Goal: Task Accomplishment & Management: Use online tool/utility

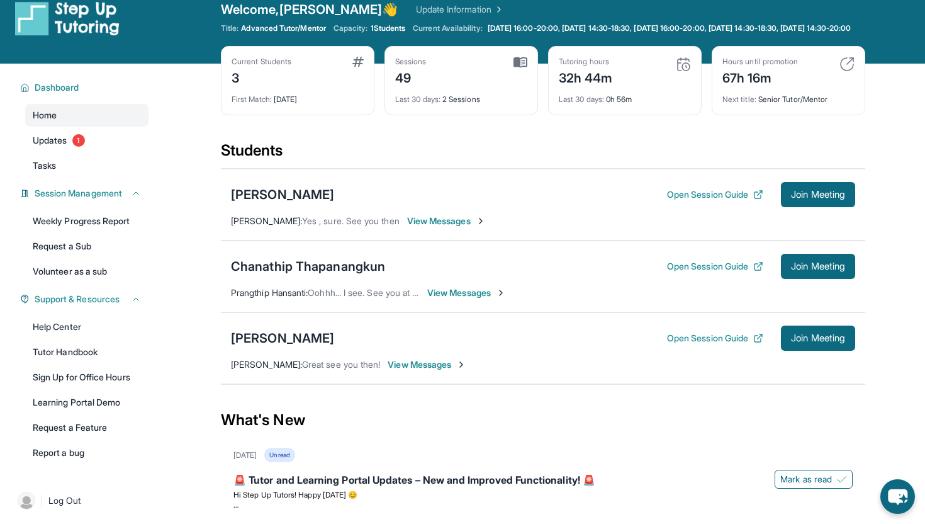
scroll to position [18, 0]
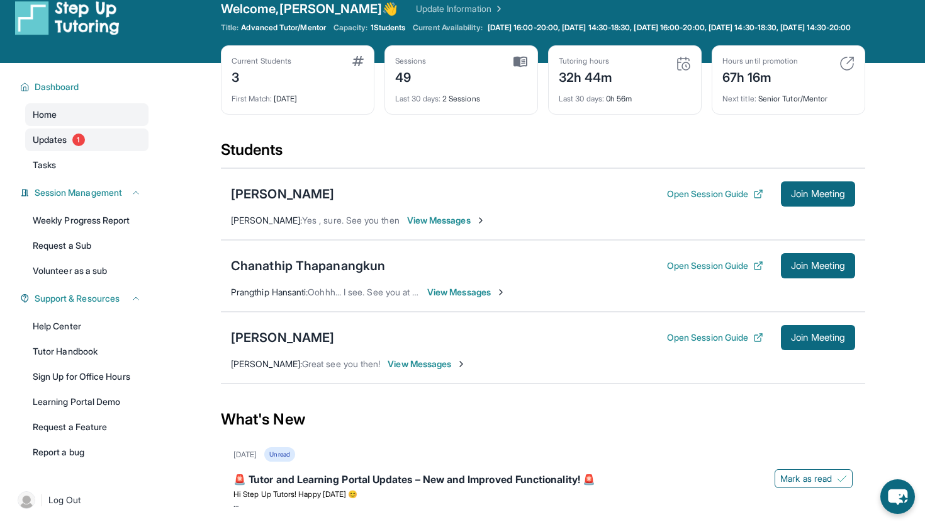
click at [82, 146] on span "1" at bounding box center [78, 139] width 13 height 13
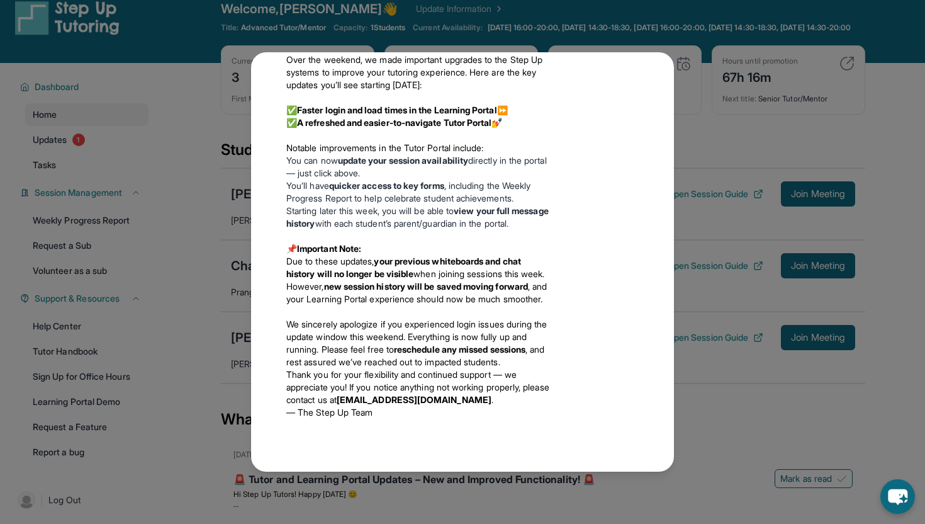
scroll to position [0, 0]
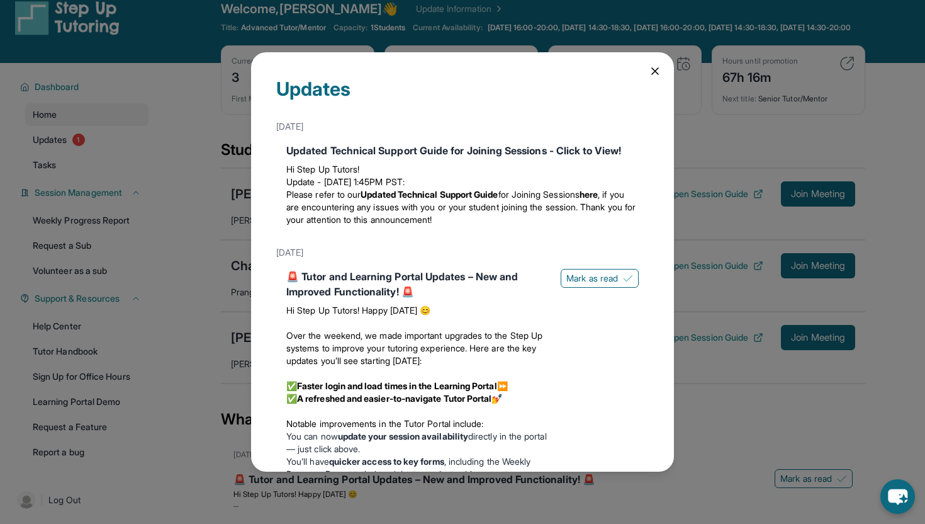
click at [660, 71] on icon at bounding box center [655, 71] width 13 height 13
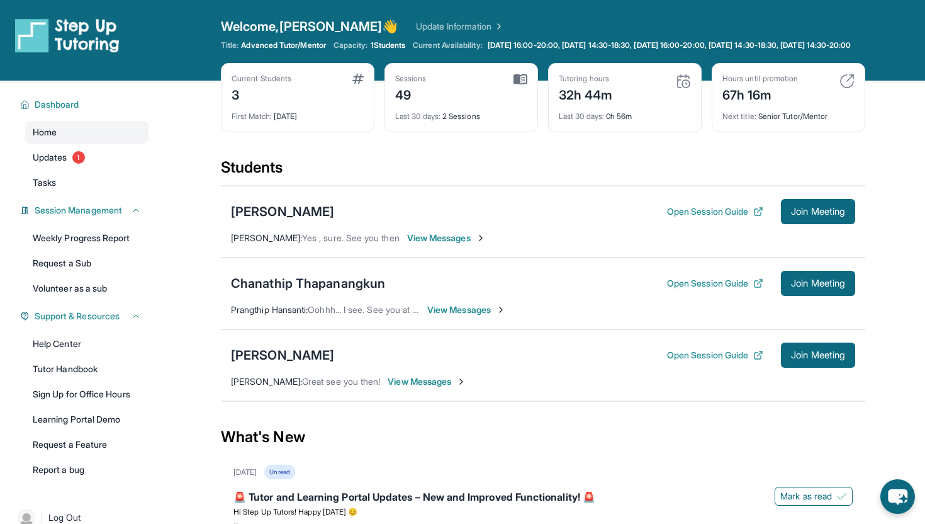
click at [386, 44] on span "1 Students" at bounding box center [388, 45] width 35 height 10
click at [376, 45] on span "1 Students" at bounding box center [388, 45] width 35 height 10
click at [368, 35] on div "Welcome, [PERSON_NAME] 👋 Update Information Title: Advanced Tutor/Mentor Capaci…" at bounding box center [543, 40] width 644 height 45
click at [492, 25] on img at bounding box center [498, 26] width 13 height 13
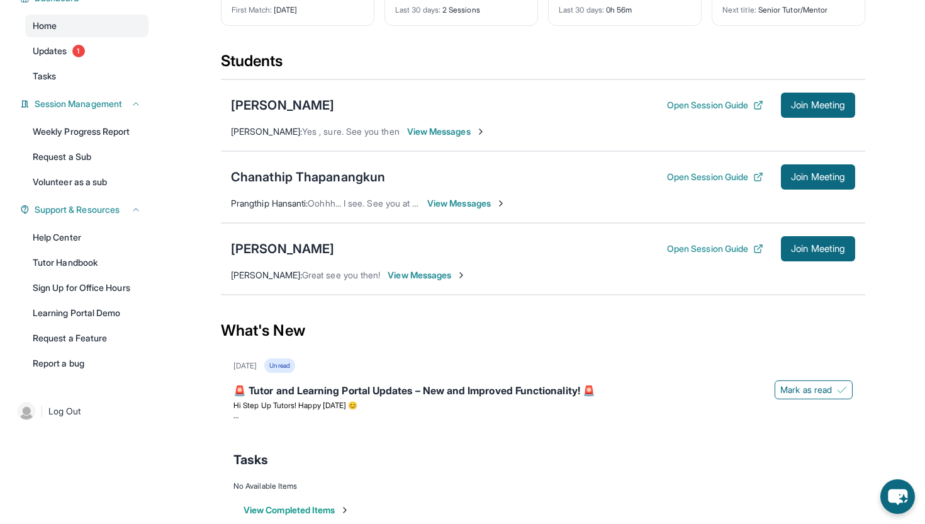
scroll to position [139, 0]
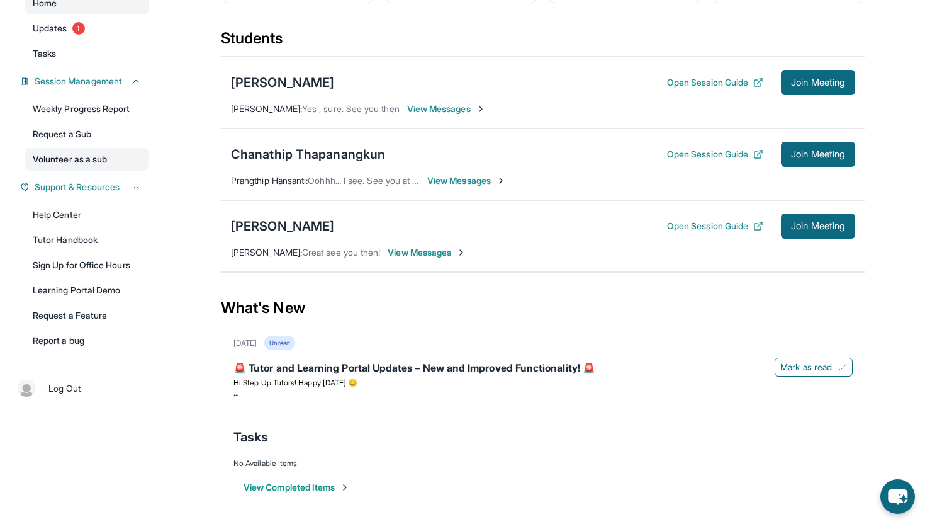
click at [110, 162] on link "Volunteer as a sub" at bounding box center [86, 159] width 123 height 23
